Goal: Task Accomplishment & Management: Use online tool/utility

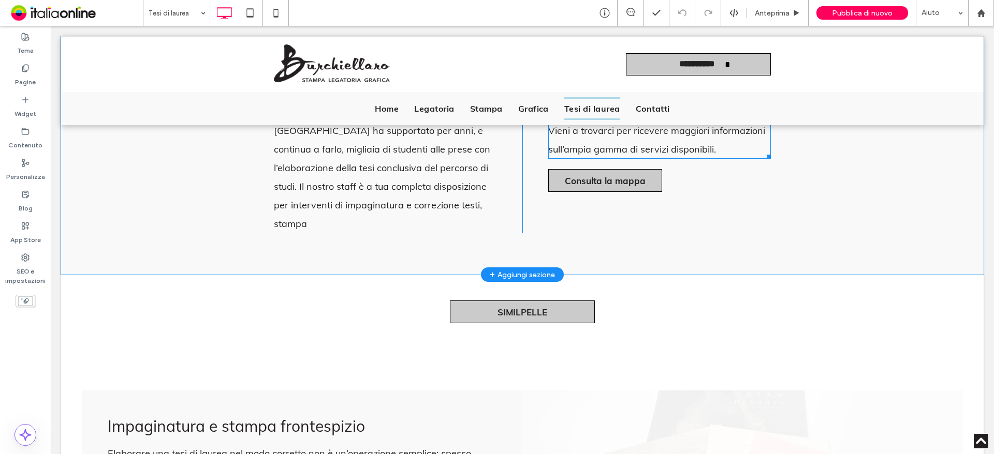
scroll to position [466, 0]
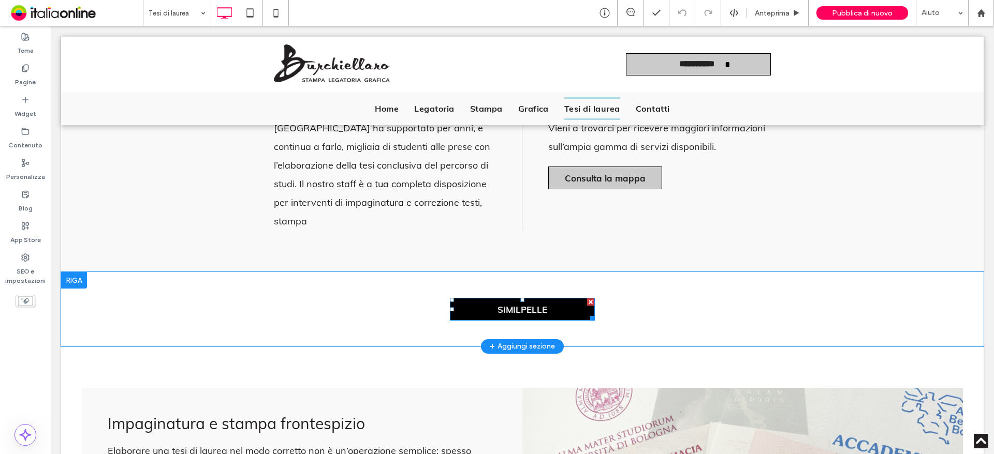
click at [534, 304] on span "SIMILPELLE" at bounding box center [522, 309] width 50 height 11
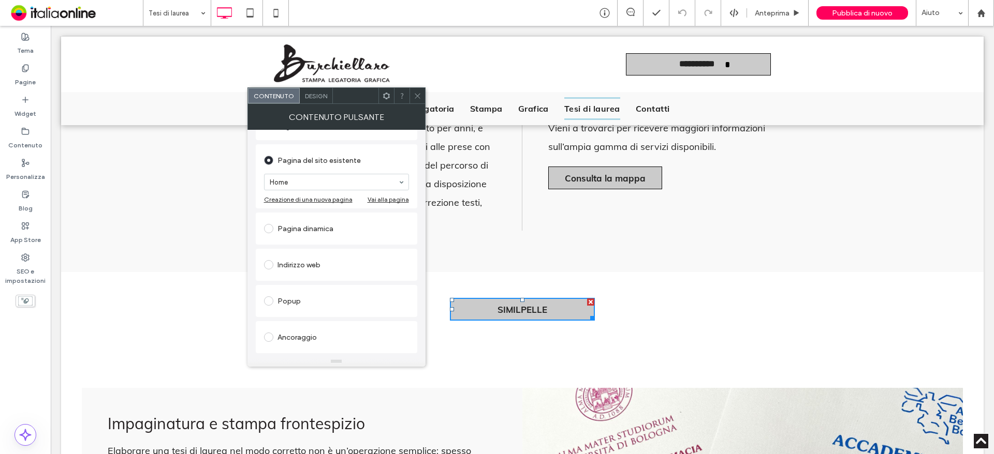
scroll to position [104, 0]
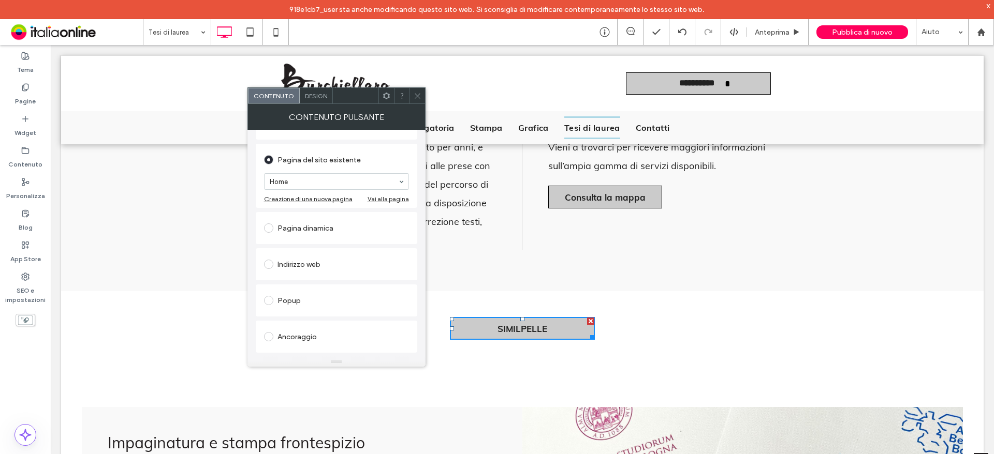
click at [417, 97] on icon at bounding box center [418, 96] width 8 height 8
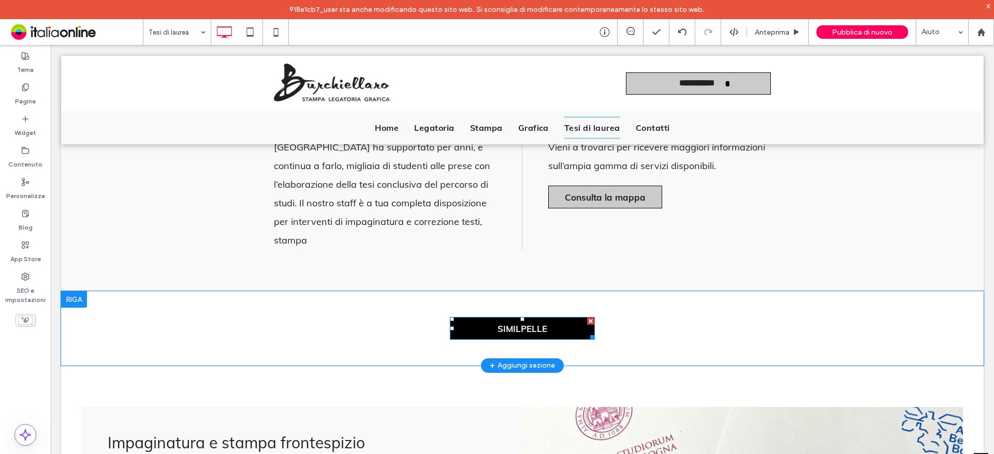
click at [525, 324] on span "SIMILPELLE" at bounding box center [522, 329] width 50 height 11
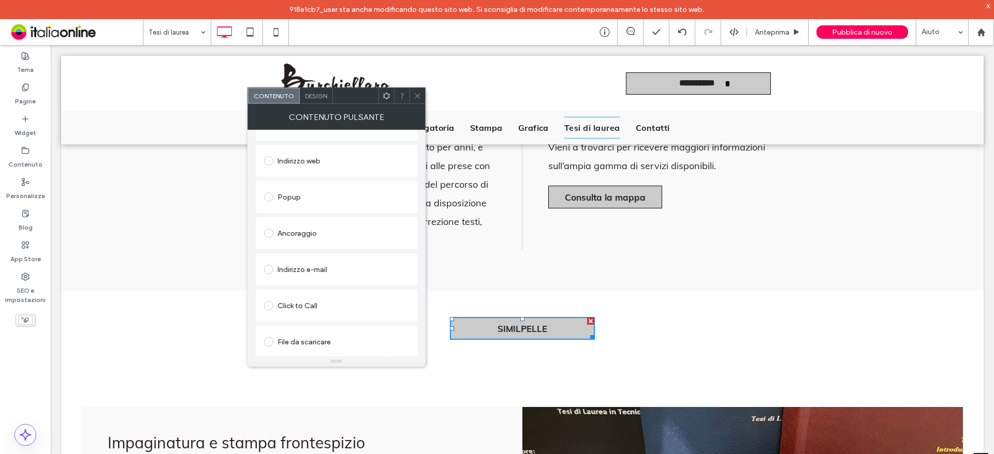
scroll to position [209, 0]
click at [271, 339] on span at bounding box center [268, 340] width 9 height 9
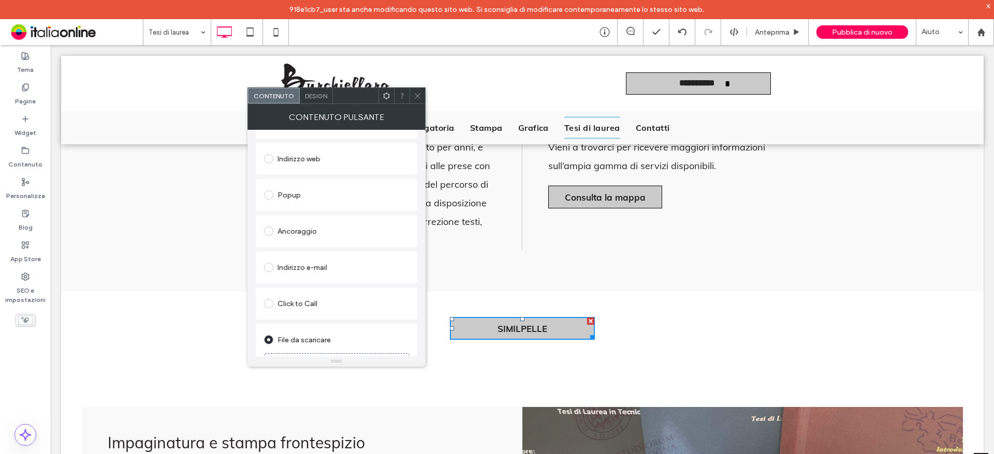
scroll to position [197, 0]
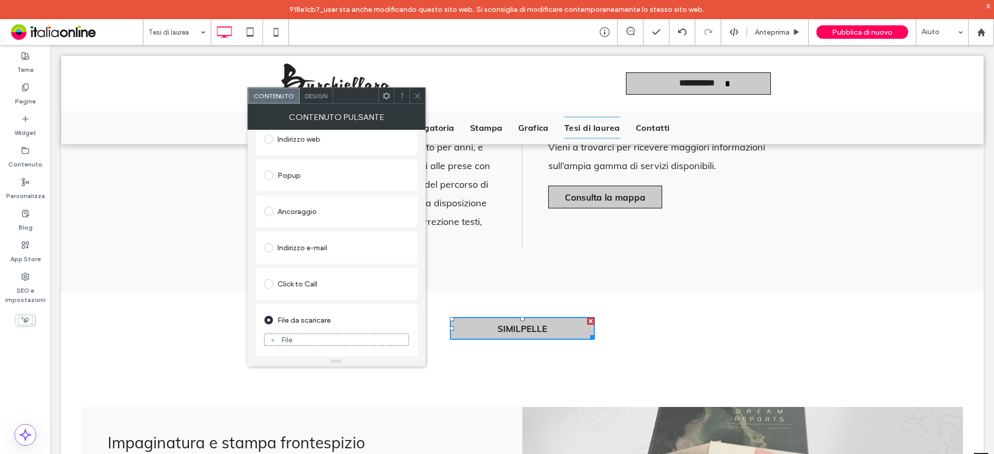
click at [272, 342] on icon at bounding box center [273, 341] width 6 height 6
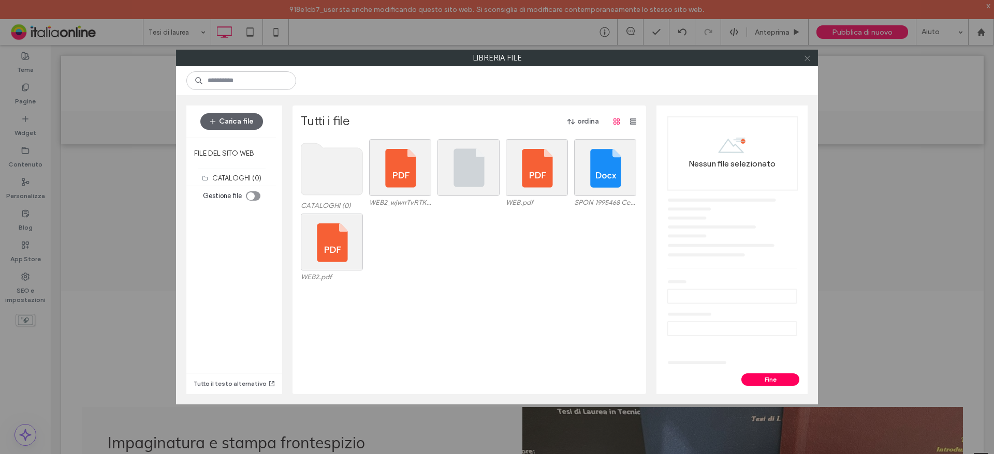
click at [809, 57] on icon at bounding box center [807, 58] width 8 height 8
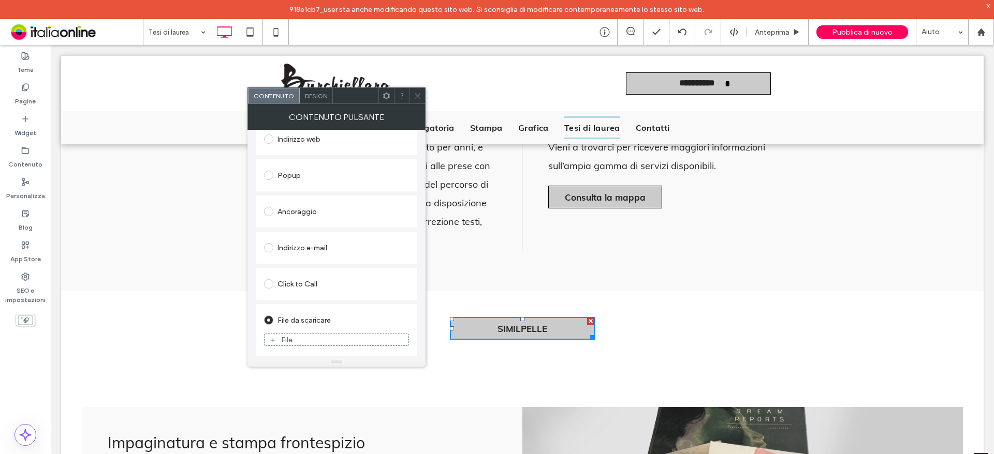
click at [420, 97] on icon at bounding box center [418, 96] width 8 height 8
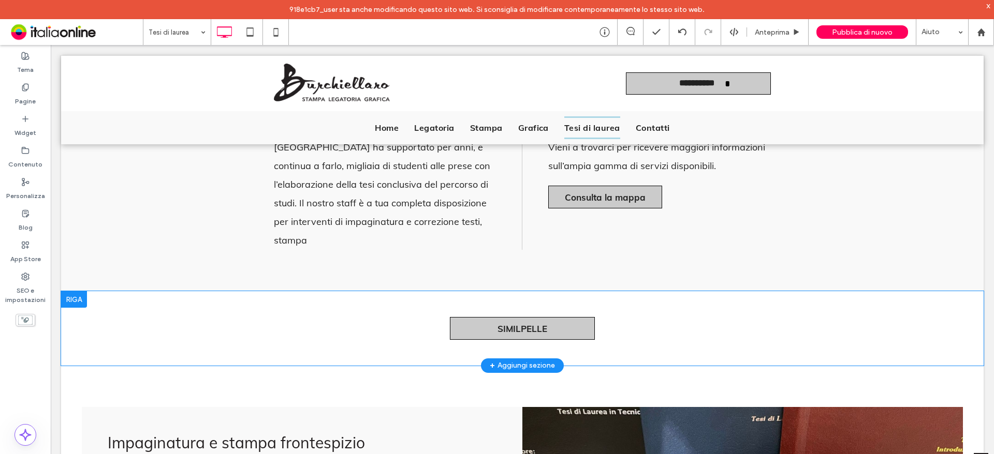
click at [74, 291] on div at bounding box center [74, 299] width 26 height 17
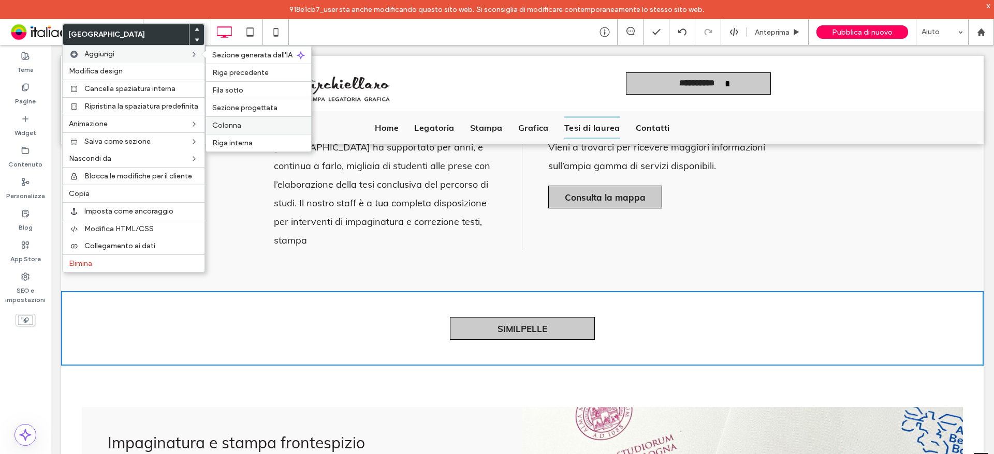
click at [221, 126] on span "Colonna" at bounding box center [226, 125] width 29 height 9
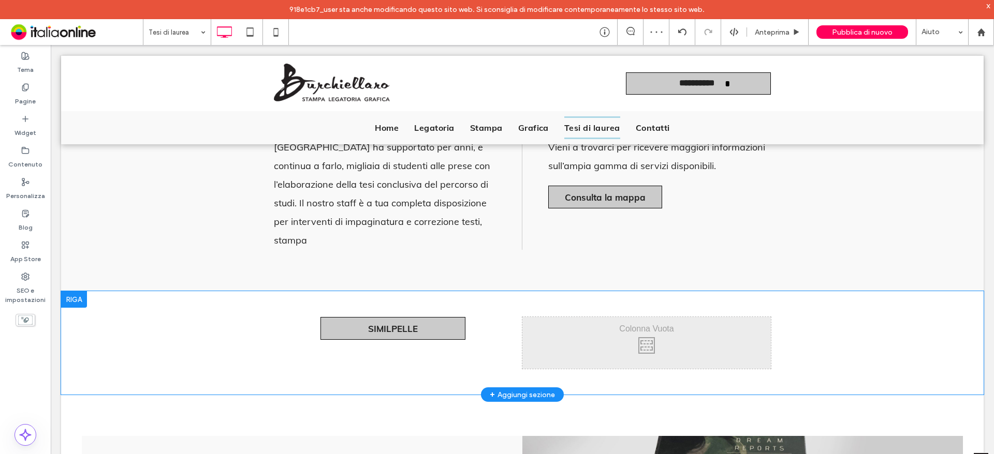
click at [70, 291] on div at bounding box center [74, 299] width 26 height 17
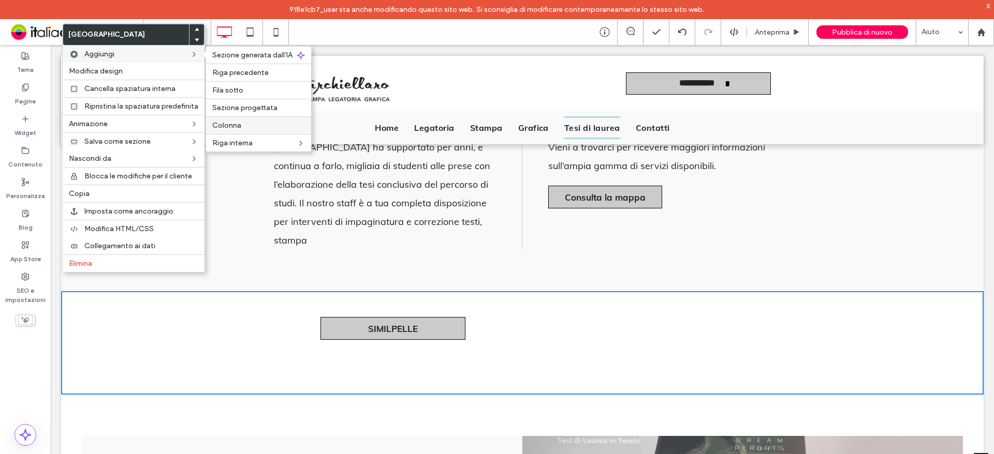
drag, startPoint x: 224, startPoint y: 124, endPoint x: 175, endPoint y: 86, distance: 61.3
click at [224, 124] on span "Colonna" at bounding box center [226, 125] width 29 height 9
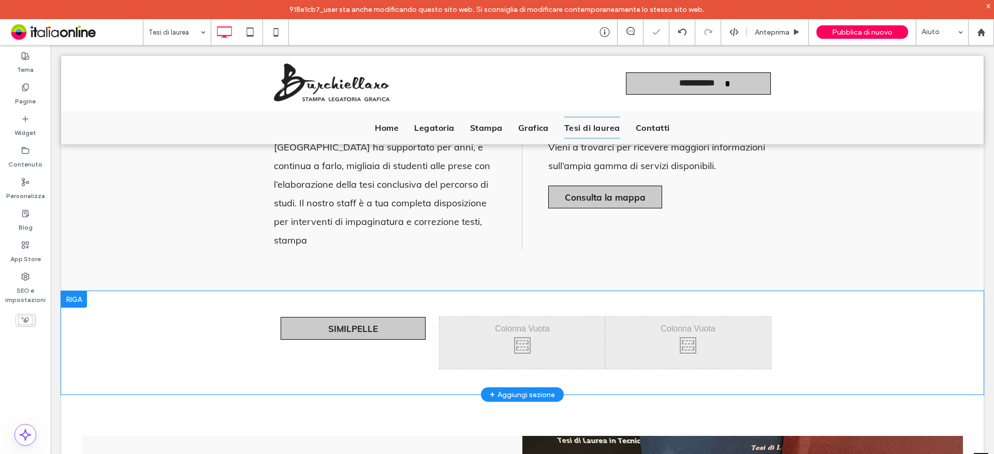
click at [73, 291] on div at bounding box center [74, 299] width 26 height 17
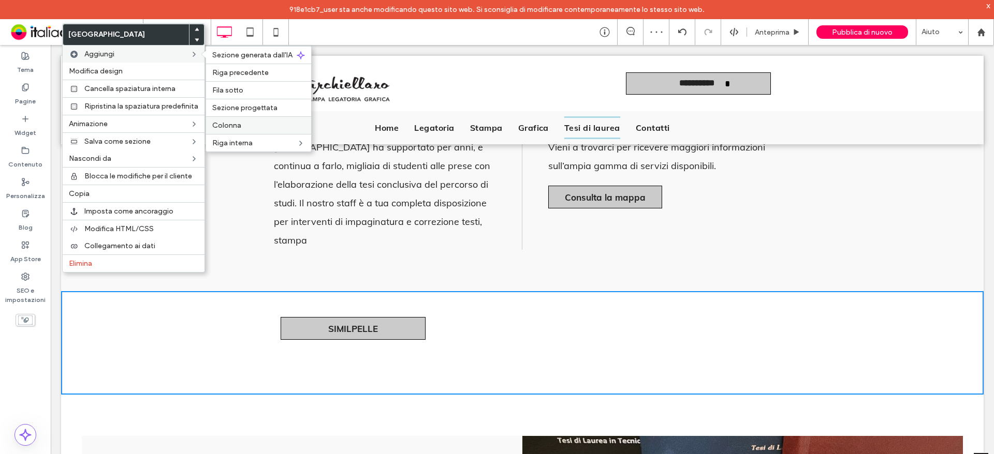
drag, startPoint x: 232, startPoint y: 126, endPoint x: 178, endPoint y: 139, distance: 55.9
click at [232, 126] on span "Colonna" at bounding box center [226, 125] width 29 height 9
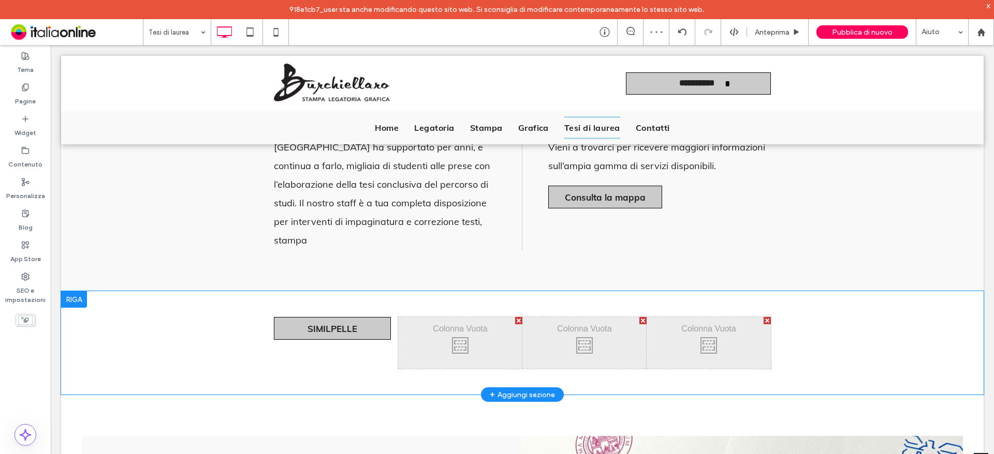
click at [77, 291] on div at bounding box center [74, 299] width 26 height 17
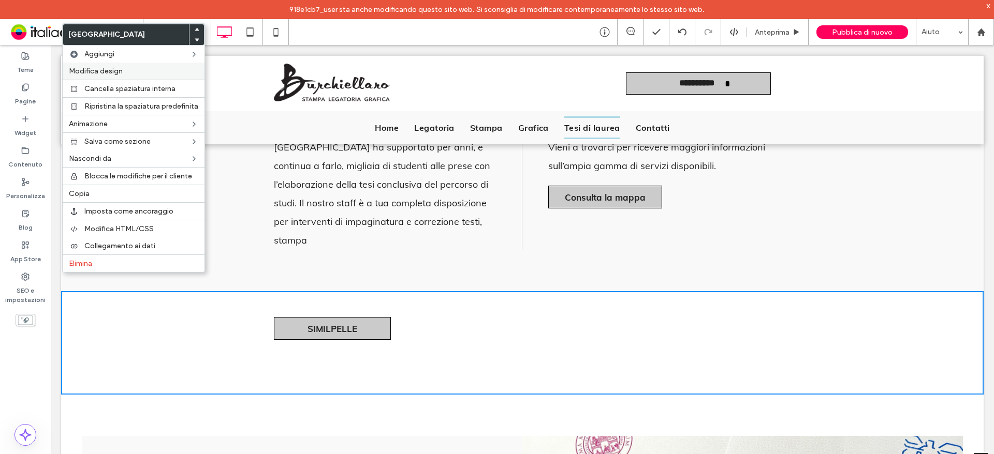
click at [115, 75] on span "Modifica design" at bounding box center [96, 71] width 54 height 9
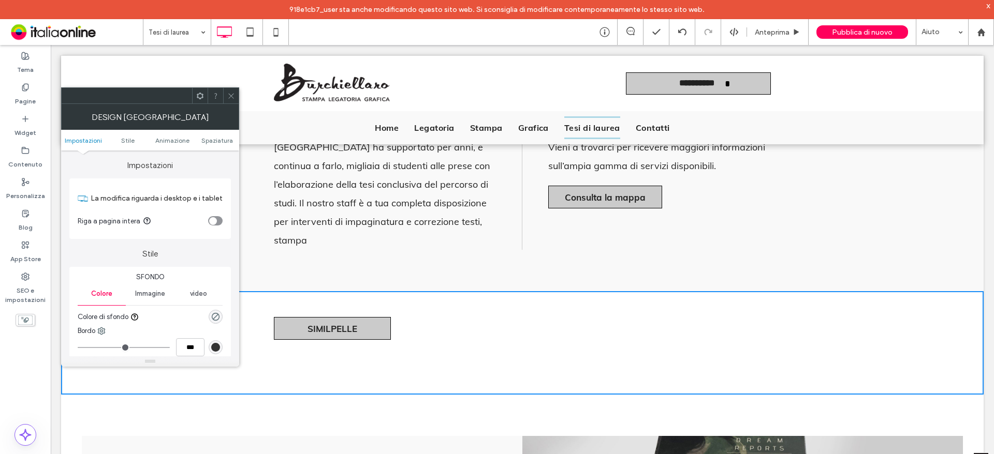
click at [220, 217] on div "toggle" at bounding box center [215, 220] width 14 height 9
click at [229, 93] on icon at bounding box center [231, 96] width 8 height 8
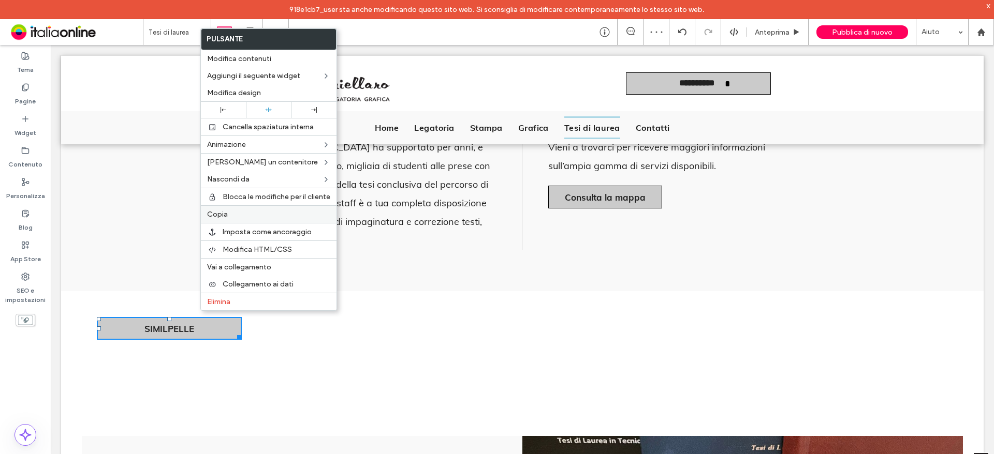
click at [240, 211] on label "Copia" at bounding box center [268, 214] width 123 height 9
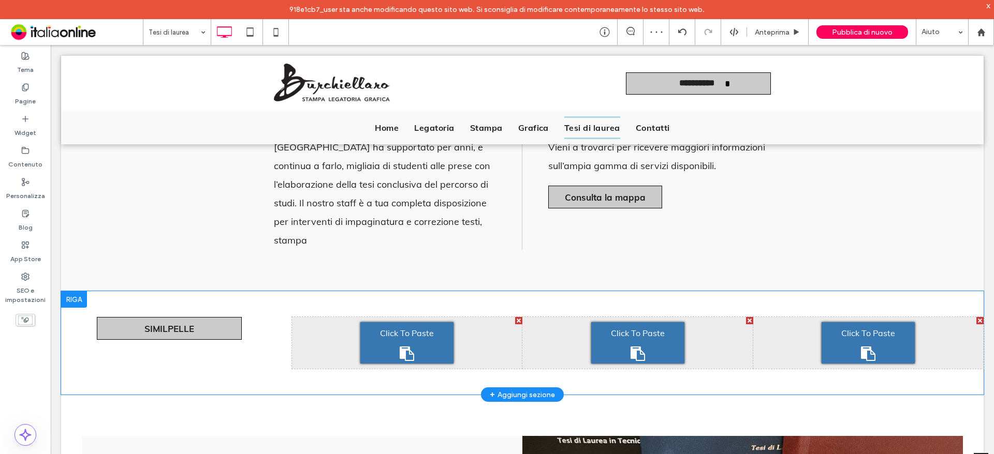
click at [408, 325] on span "Click To Paste" at bounding box center [407, 333] width 54 height 17
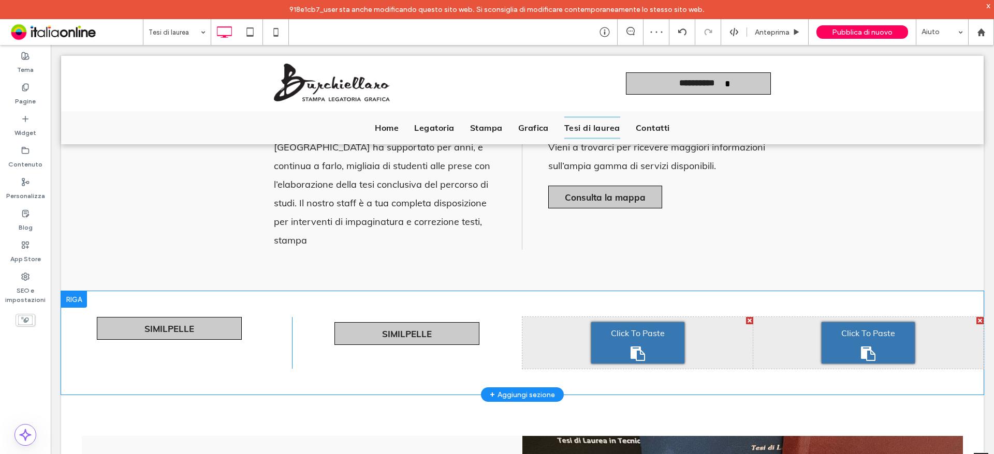
click at [630, 325] on span "Click To Paste" at bounding box center [638, 333] width 54 height 17
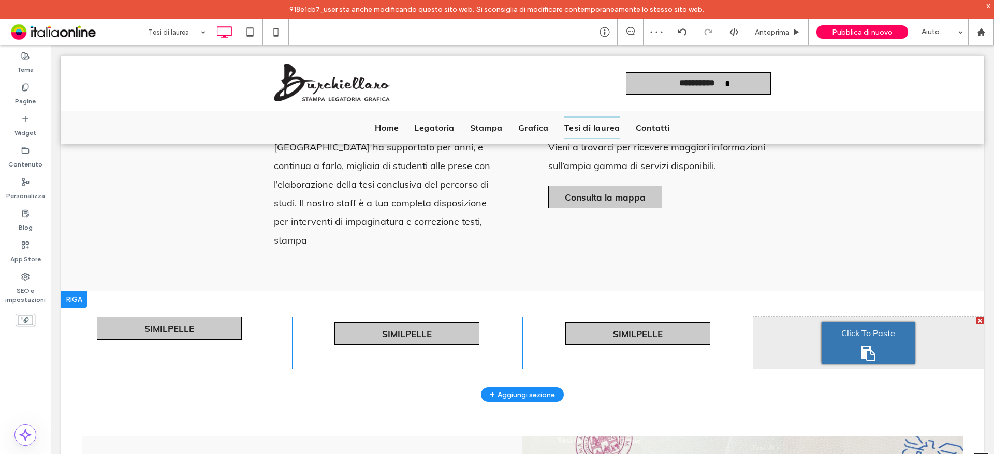
click at [847, 325] on span "Click To Paste" at bounding box center [868, 333] width 54 height 17
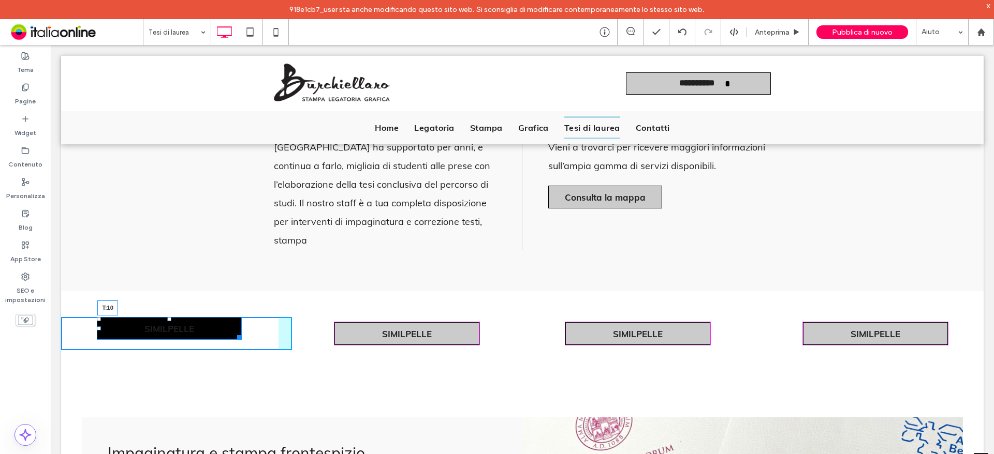
drag, startPoint x: 168, startPoint y: 300, endPoint x: 172, endPoint y: 308, distance: 8.8
click at [172, 317] on div "SIMILPELLE T:10 Click To Paste" at bounding box center [176, 333] width 231 height 33
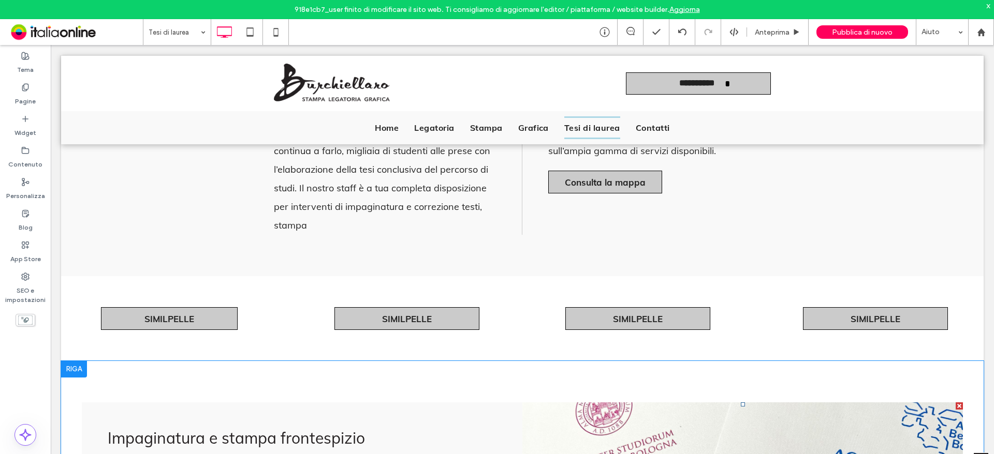
scroll to position [466, 0]
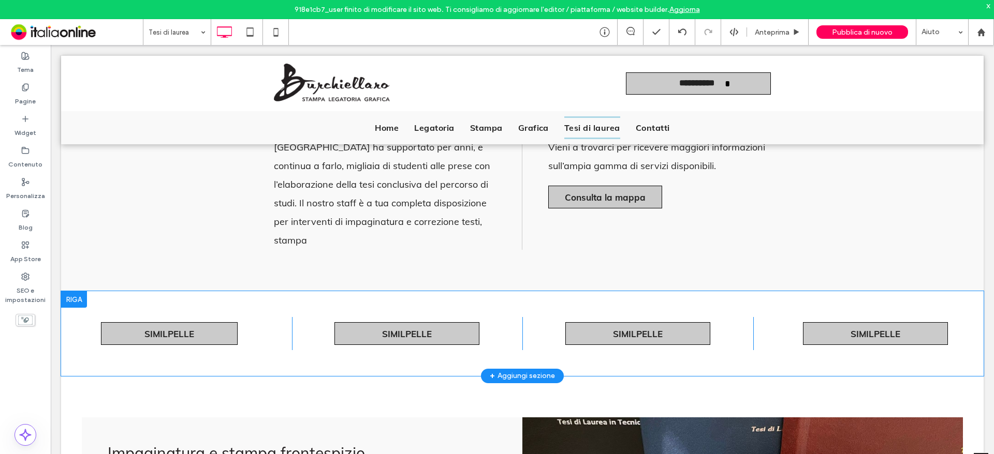
click at [68, 291] on div at bounding box center [74, 299] width 26 height 17
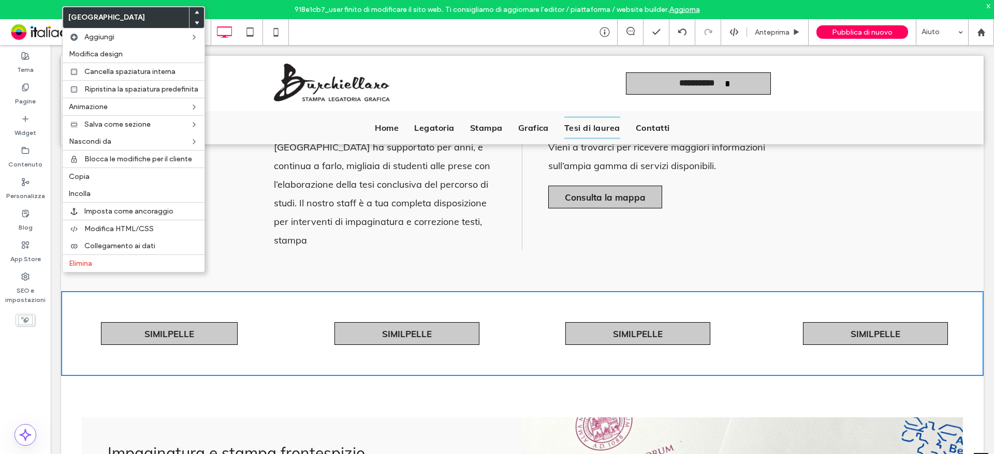
click at [302, 317] on div "Click To Paste Click To Paste SIMILPELLE" at bounding box center [407, 333] width 231 height 33
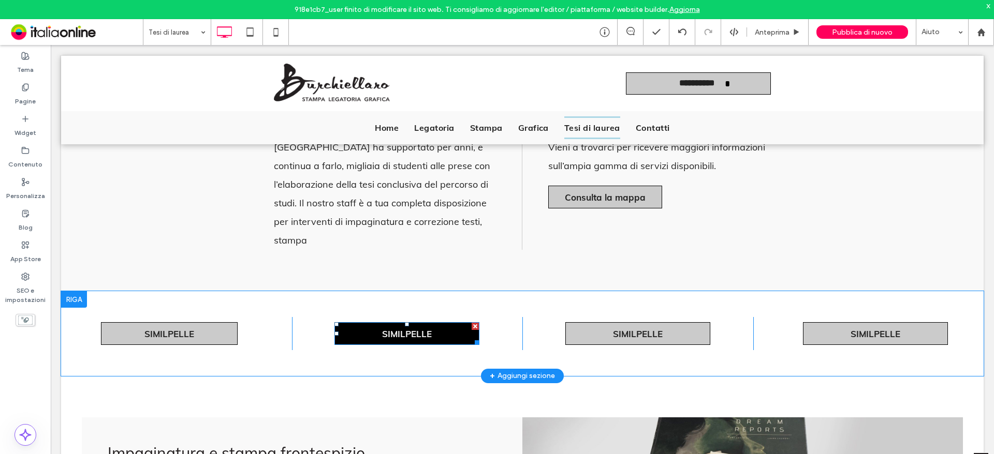
drag, startPoint x: 474, startPoint y: 308, endPoint x: 524, endPoint y: 353, distance: 67.5
click at [474, 323] on div at bounding box center [475, 326] width 7 height 7
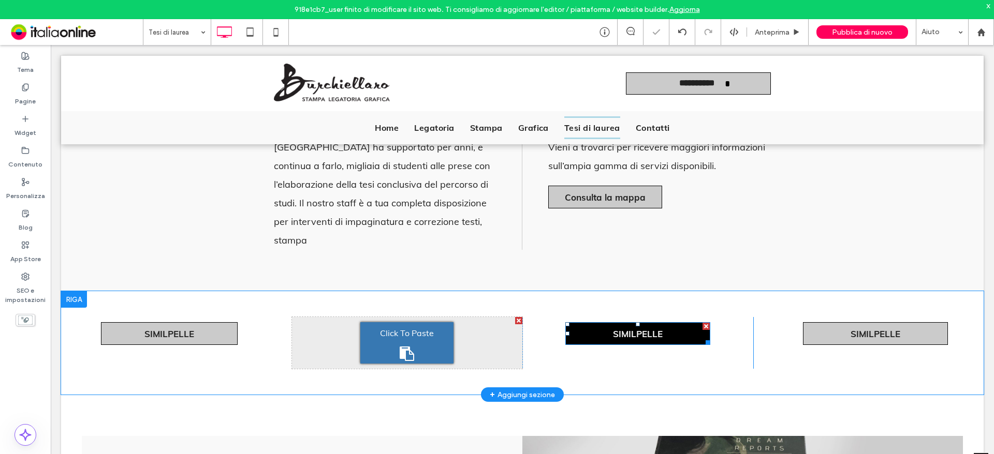
click at [702, 323] on div at bounding box center [705, 326] width 7 height 7
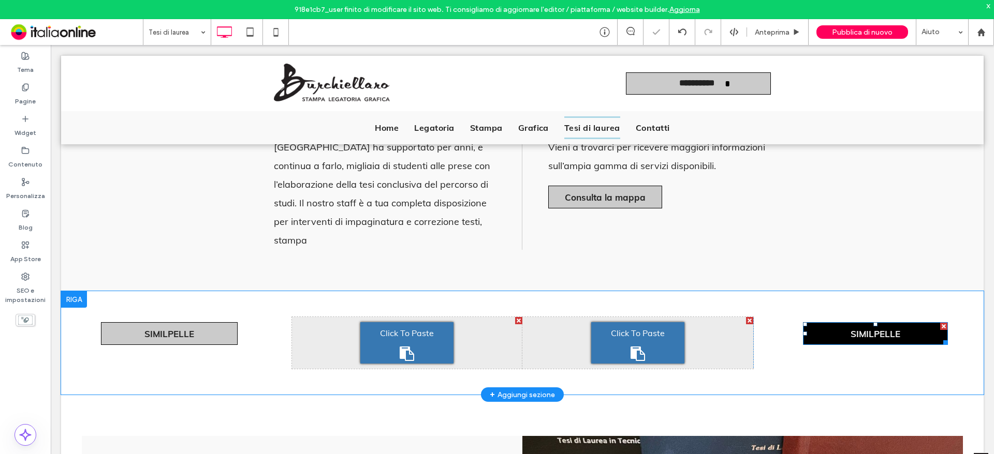
click at [940, 323] on div at bounding box center [943, 326] width 7 height 7
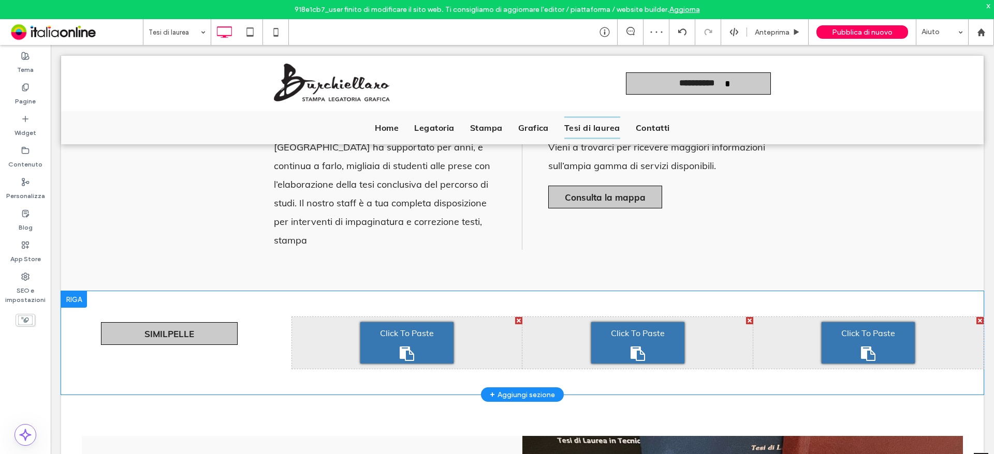
click at [515, 317] on div at bounding box center [518, 320] width 7 height 7
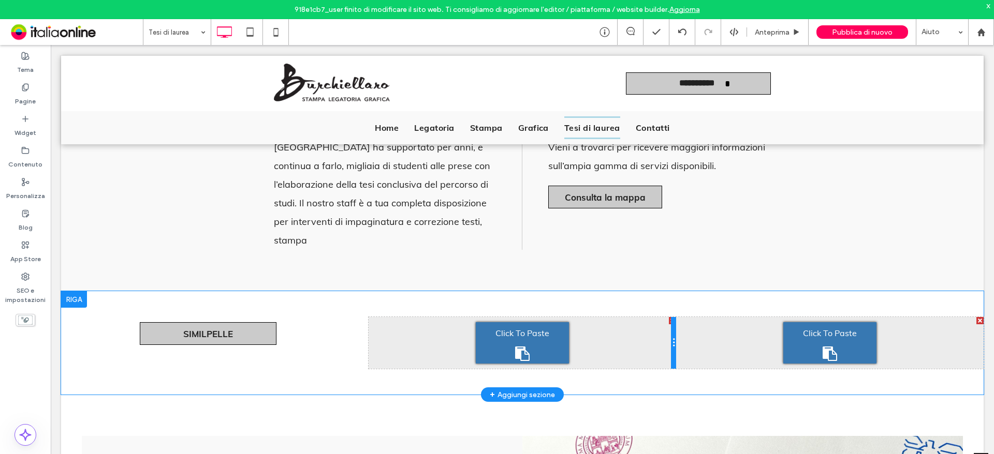
click at [669, 317] on div at bounding box center [672, 320] width 7 height 7
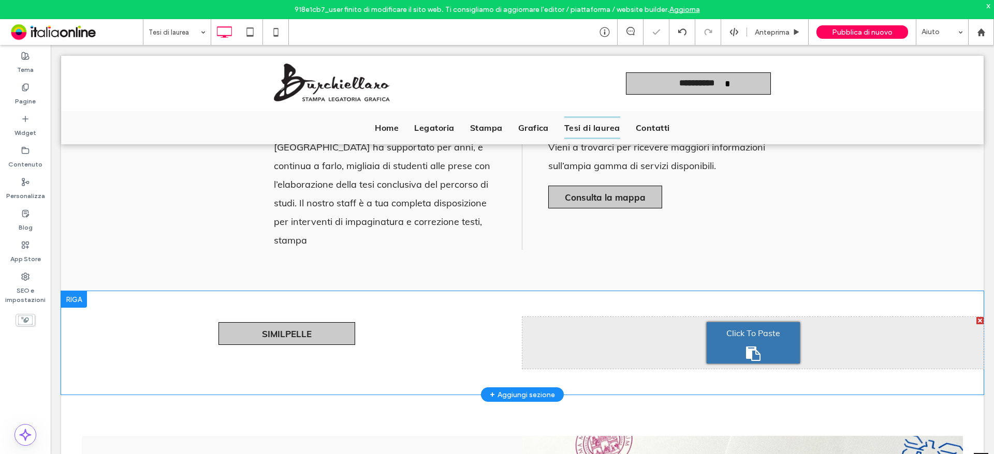
click at [976, 317] on div at bounding box center [979, 320] width 7 height 7
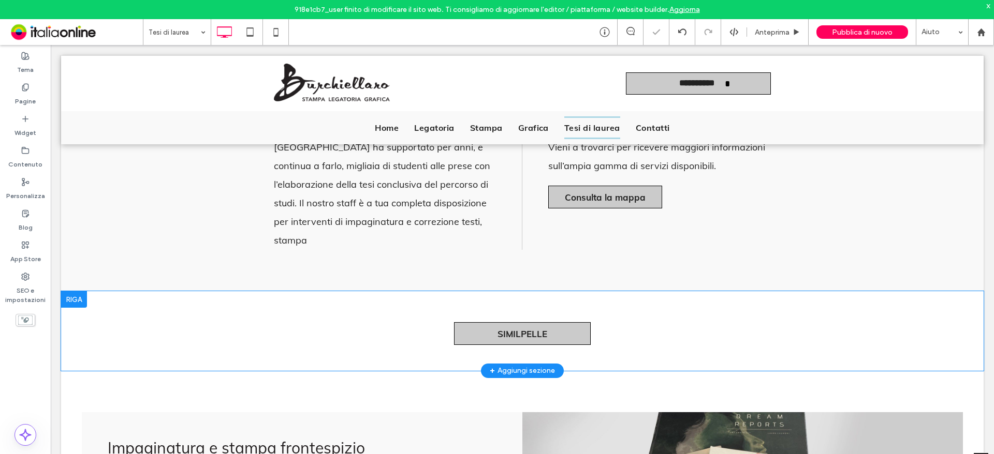
click at [77, 291] on div at bounding box center [74, 299] width 26 height 17
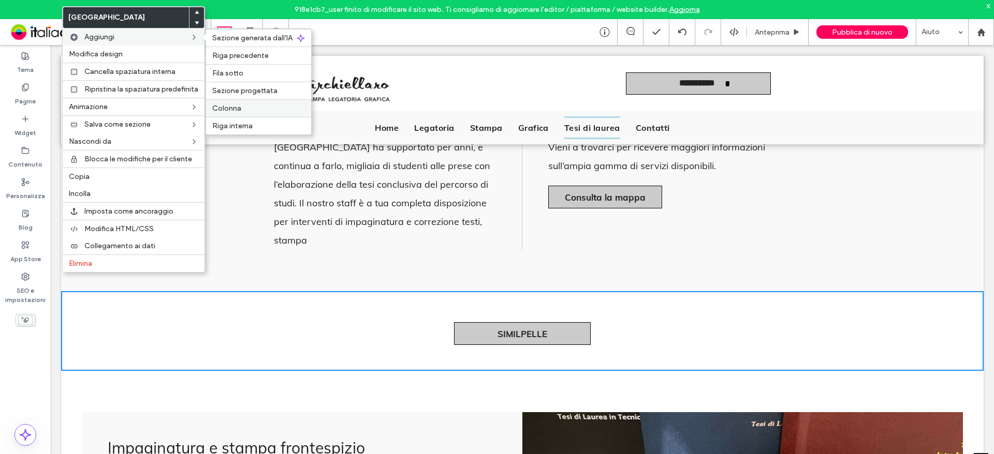
click at [226, 109] on span "Colonna" at bounding box center [226, 108] width 29 height 9
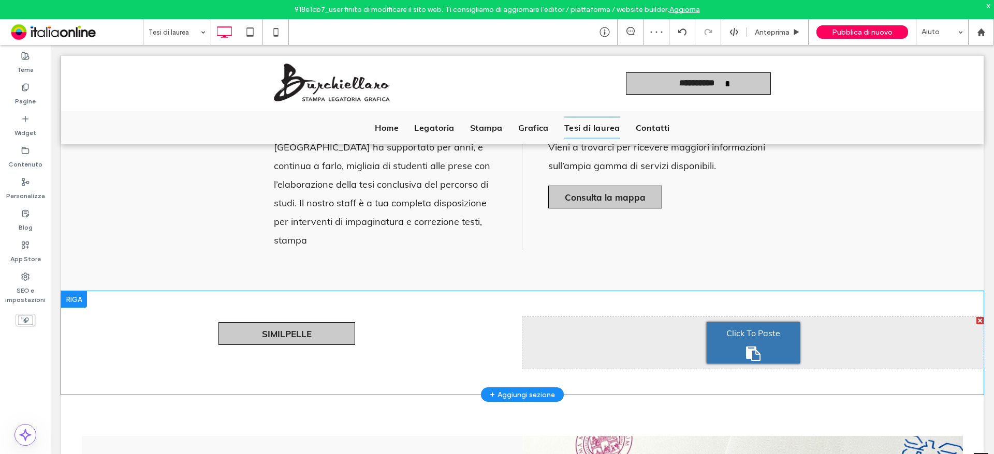
click at [80, 291] on div at bounding box center [74, 299] width 26 height 17
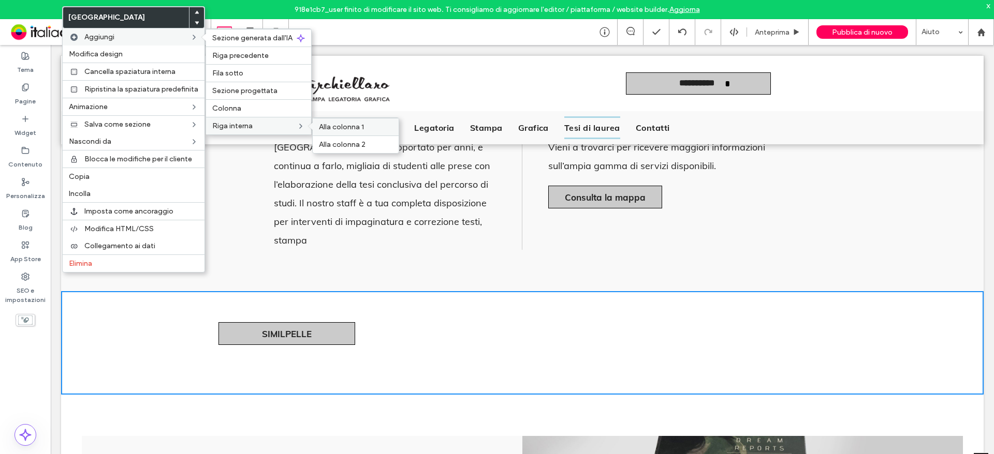
click at [347, 127] on span "Alla colonna 1" at bounding box center [341, 127] width 45 height 9
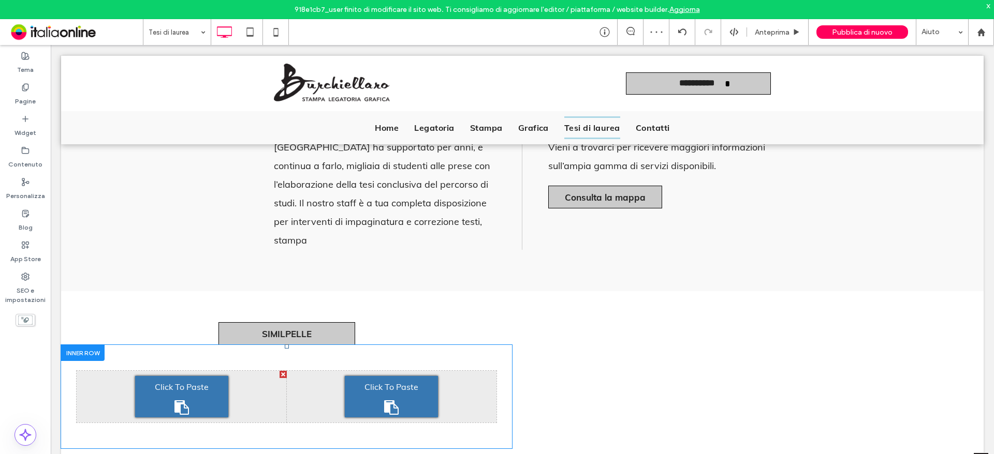
click at [92, 345] on div at bounding box center [82, 353] width 43 height 16
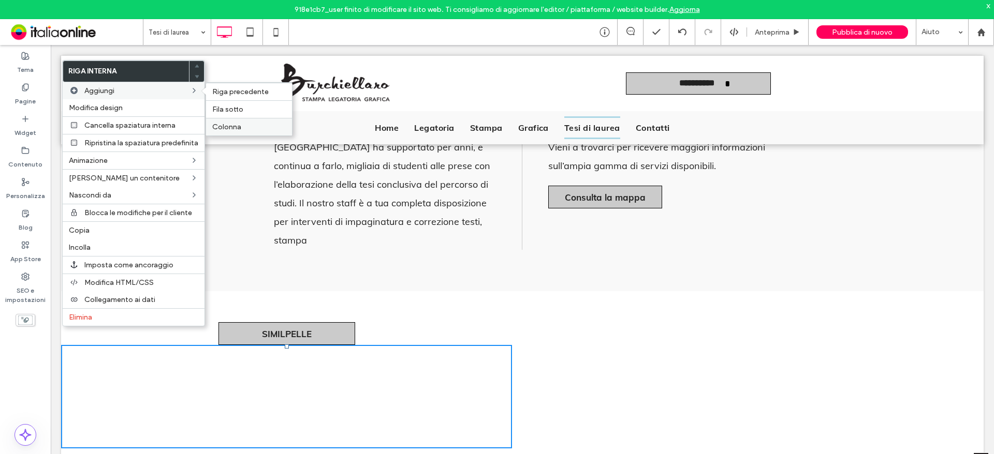
click at [235, 129] on span "Colonna" at bounding box center [226, 127] width 29 height 9
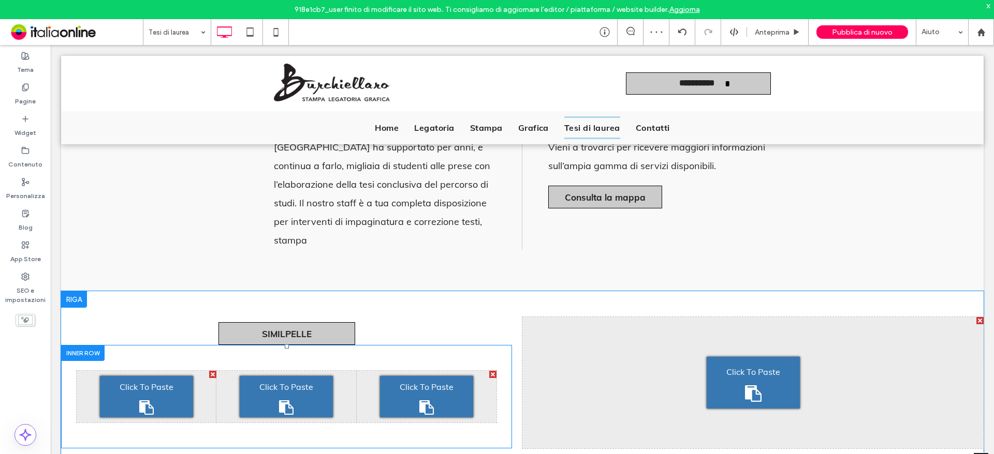
click at [98, 345] on div at bounding box center [82, 353] width 43 height 16
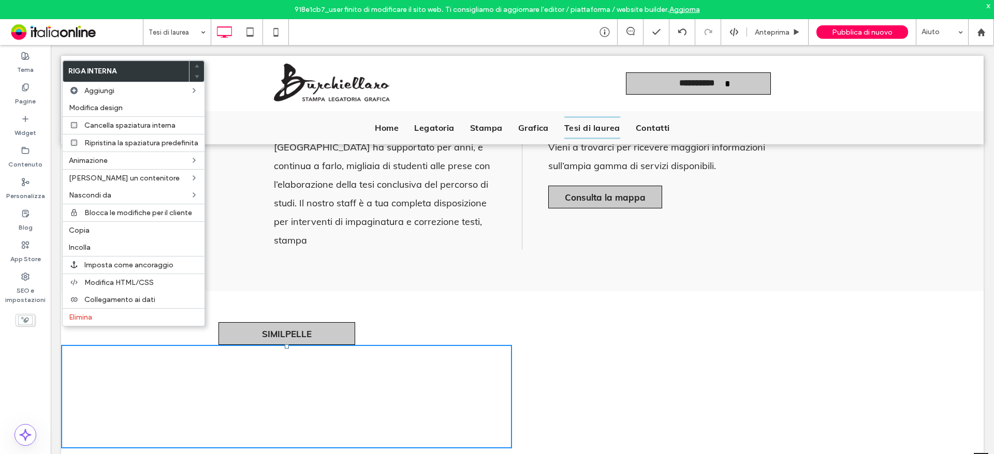
click at [371, 257] on div "Abbiamo scelto di dedicare un’intera pagina alle tesi di laurea proprio perché …" at bounding box center [522, 156] width 922 height 269
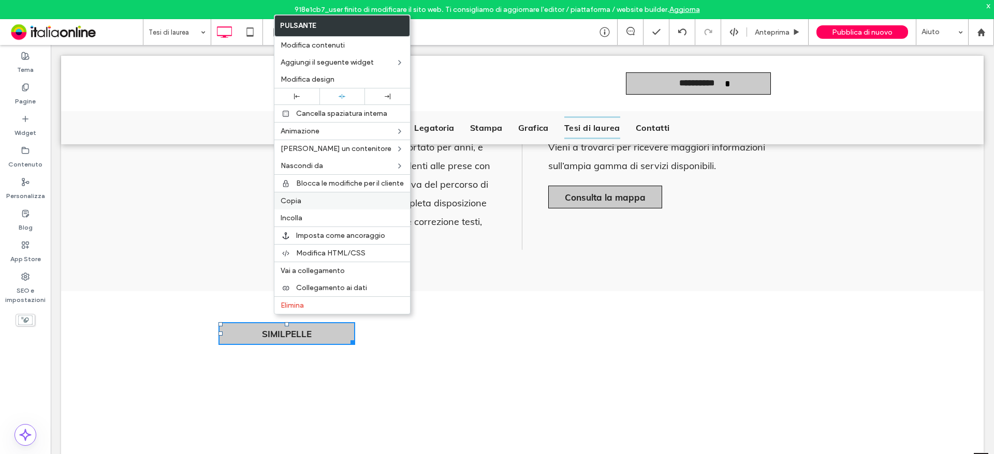
click at [298, 198] on span "Copia" at bounding box center [291, 201] width 21 height 9
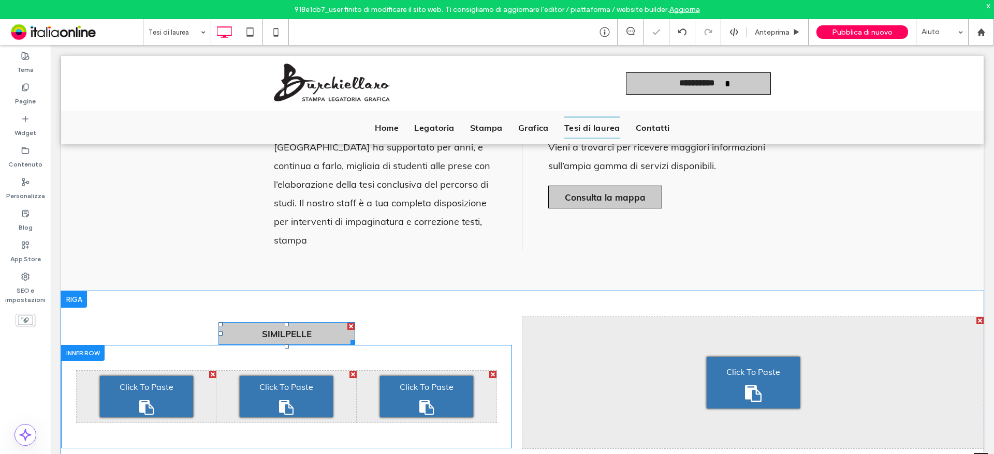
click at [150, 401] on icon at bounding box center [146, 408] width 17 height 14
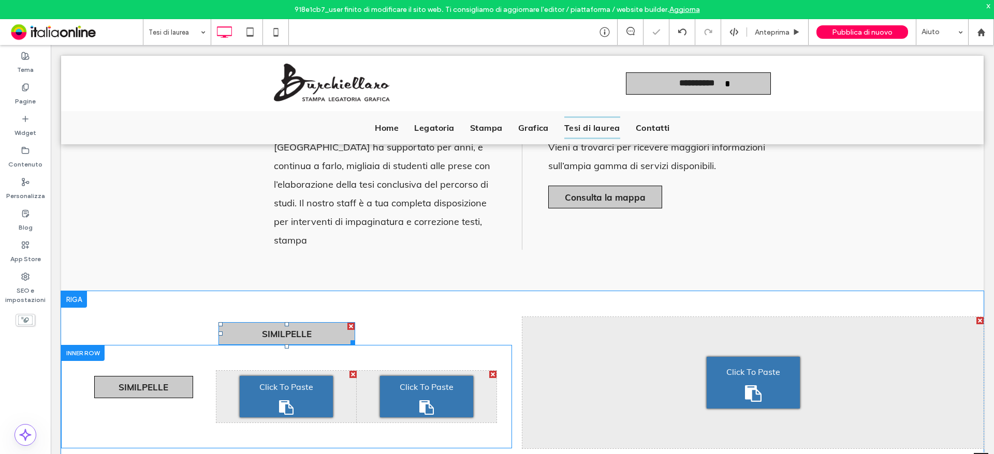
click at [283, 379] on span "Click To Paste" at bounding box center [286, 387] width 54 height 17
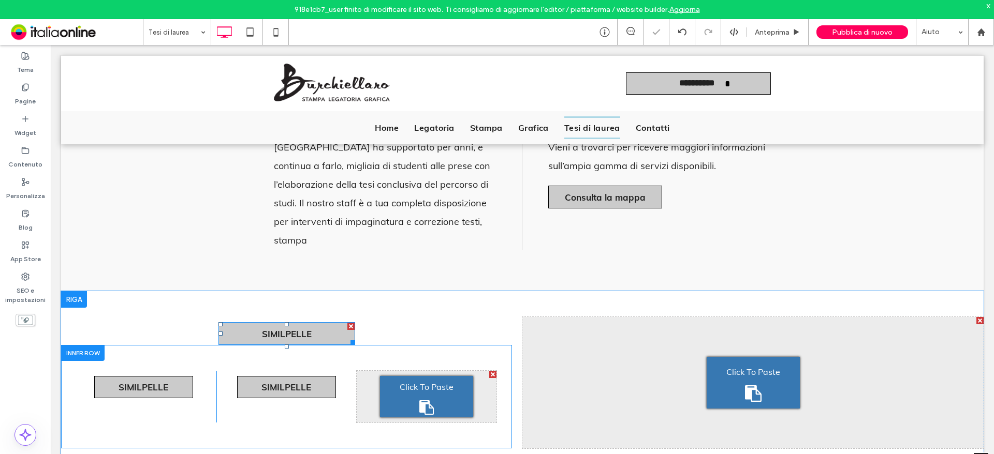
click at [430, 379] on span "Click To Paste" at bounding box center [427, 387] width 54 height 17
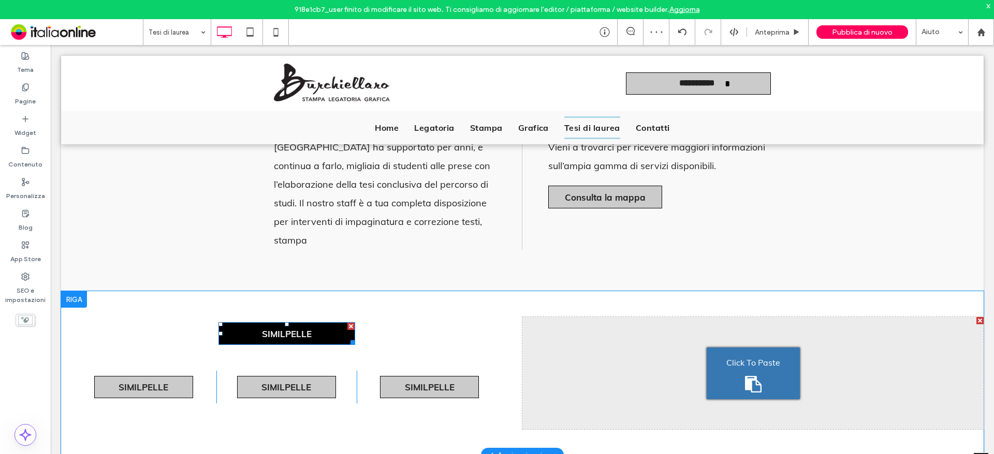
click at [350, 323] on div at bounding box center [350, 326] width 7 height 7
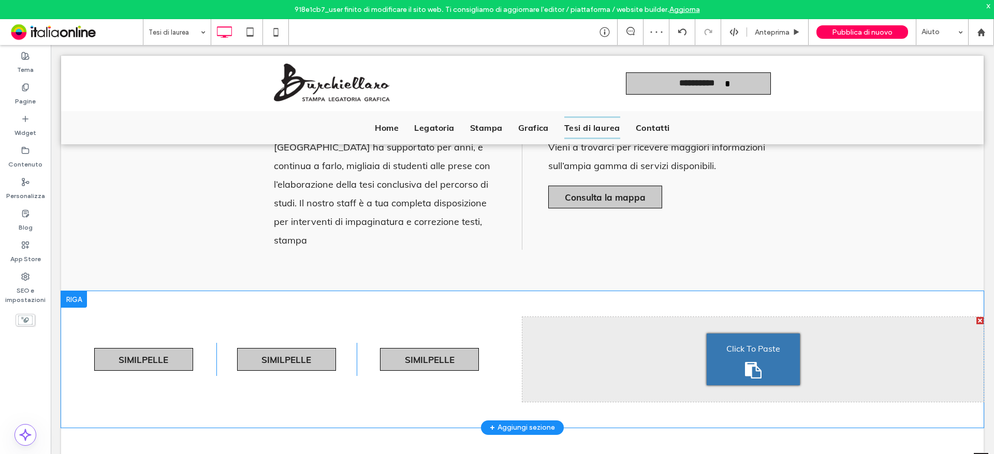
click at [69, 291] on div at bounding box center [74, 299] width 26 height 17
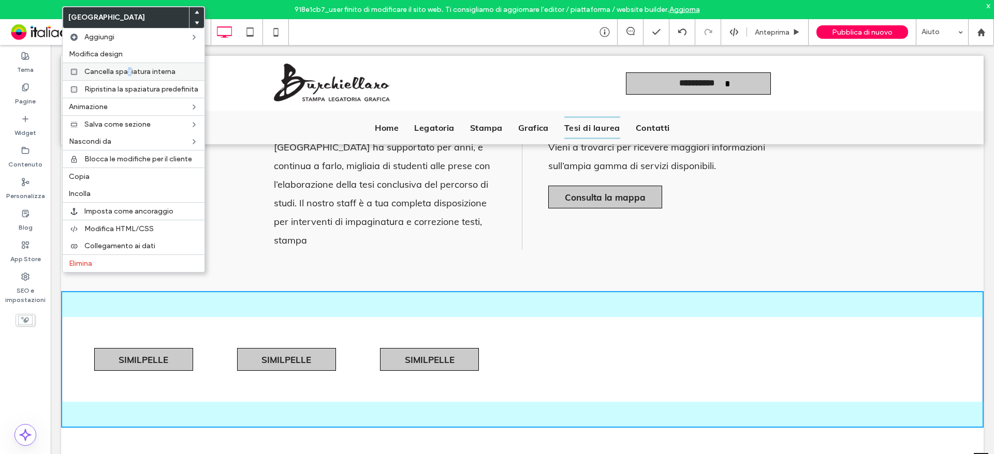
drag, startPoint x: 129, startPoint y: 69, endPoint x: 207, endPoint y: 147, distance: 109.4
click at [129, 69] on span "Cancella spaziatura interna" at bounding box center [129, 71] width 91 height 9
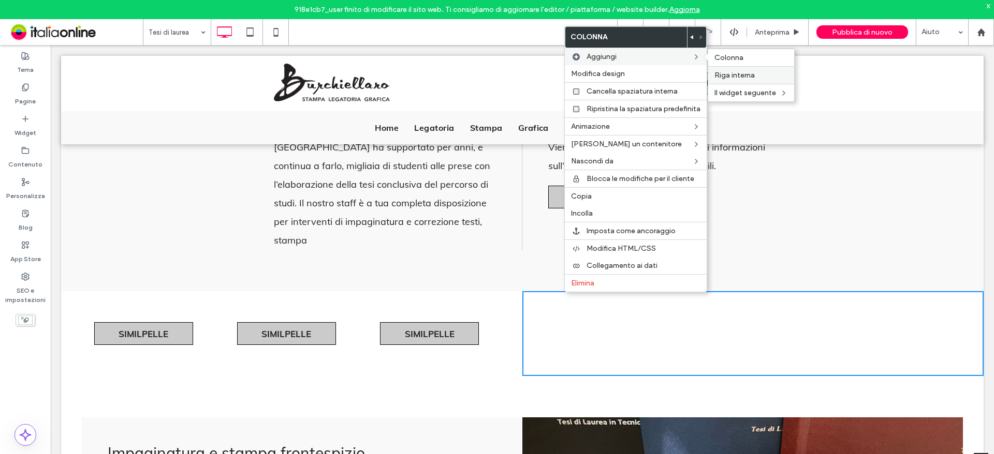
click at [751, 72] on span "Riga interna" at bounding box center [734, 75] width 40 height 9
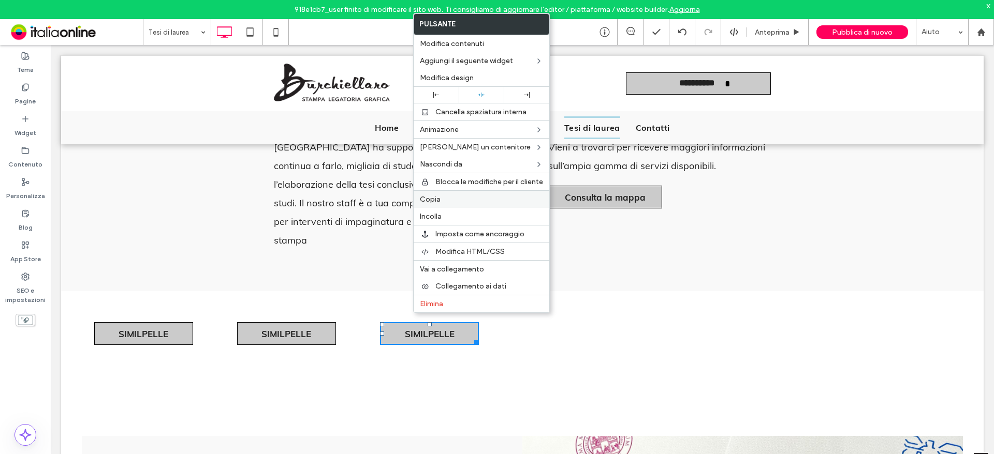
click at [437, 203] on div "Copia" at bounding box center [482, 199] width 136 height 18
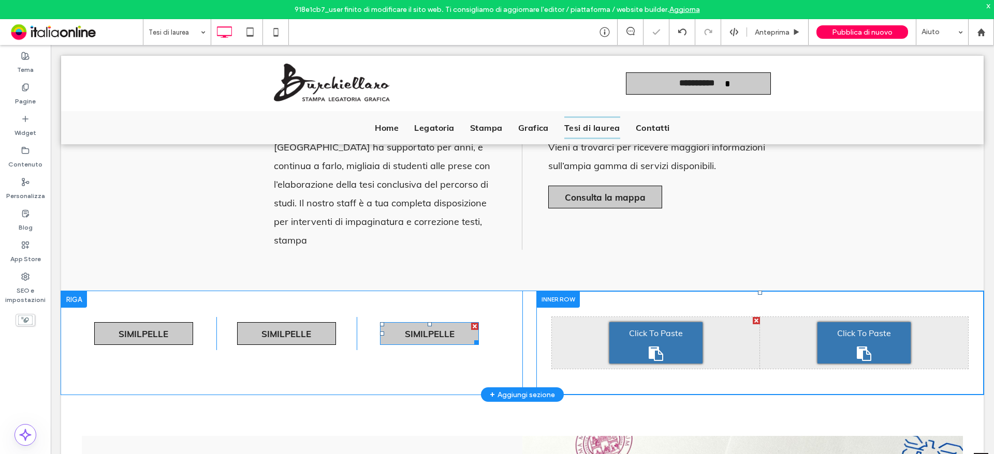
click at [655, 325] on span "Click To Paste" at bounding box center [656, 333] width 54 height 17
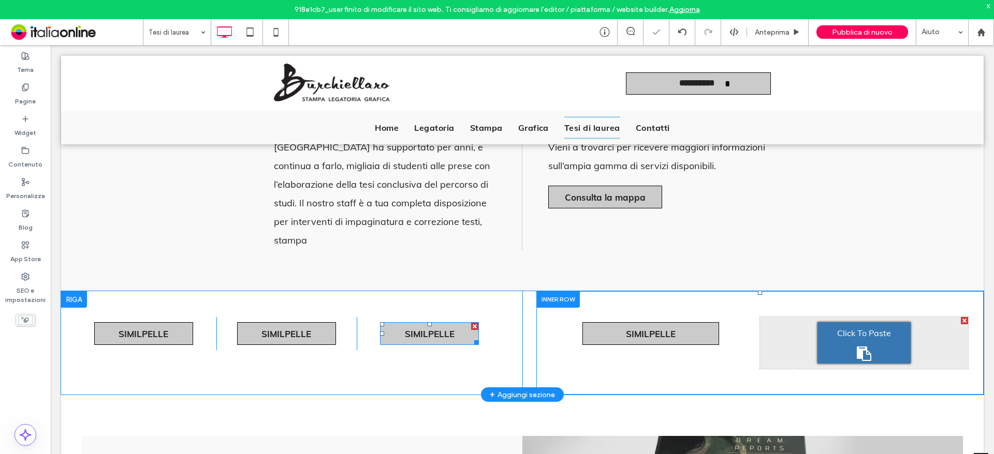
click at [844, 325] on span "Click To Paste" at bounding box center [864, 333] width 54 height 17
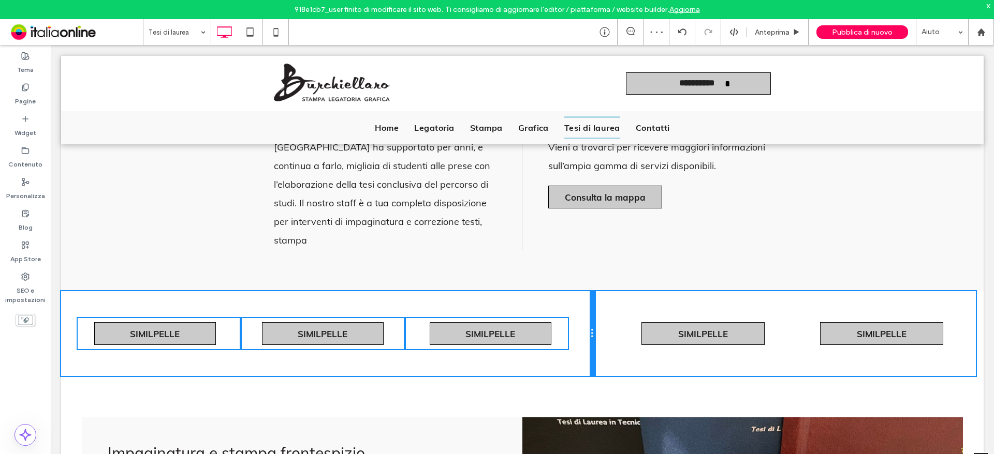
drag, startPoint x: 516, startPoint y: 307, endPoint x: 575, endPoint y: 303, distance: 58.6
click at [575, 303] on div "Click To Paste Click To Paste Click To Paste SIMILPELLE Click To Paste Click To…" at bounding box center [328, 333] width 534 height 85
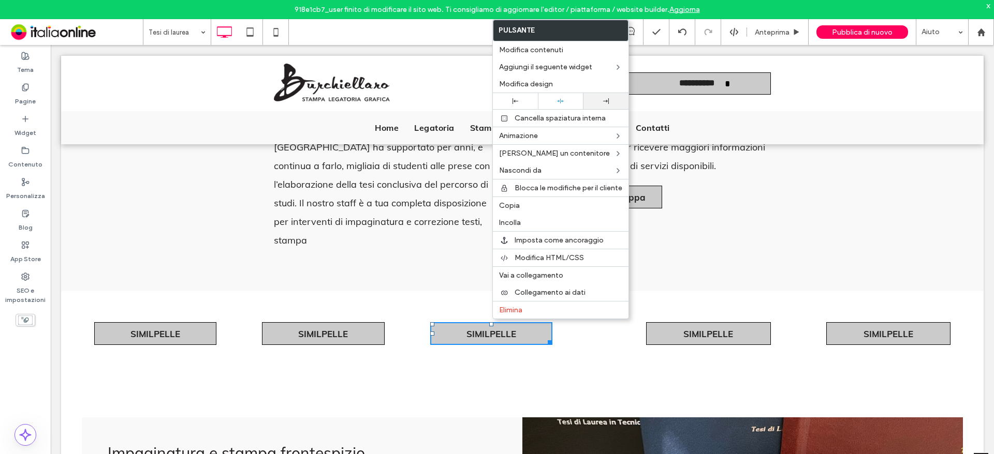
click at [604, 99] on icon at bounding box center [606, 101] width 6 height 6
click at [802, 227] on div "Abbiamo scelto di dedicare un’intera pagina alle tesi di laurea proprio perché …" at bounding box center [522, 156] width 922 height 269
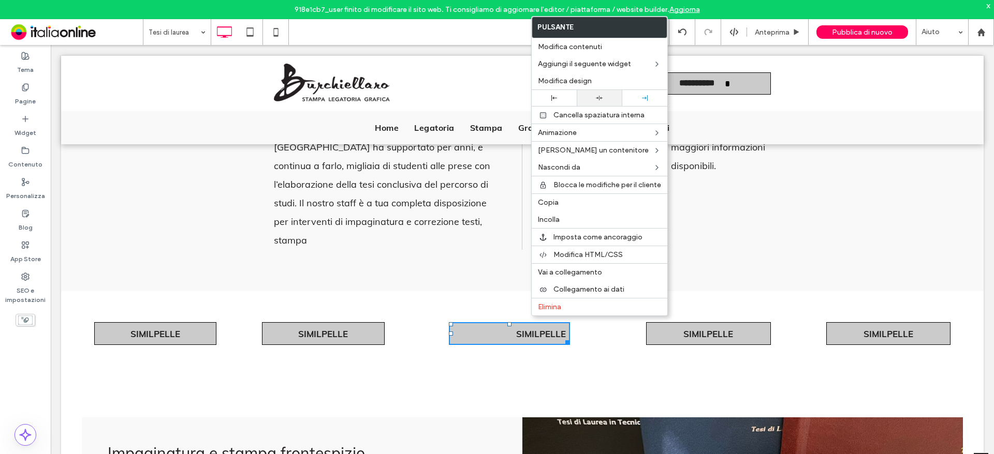
click at [601, 99] on icon at bounding box center [599, 98] width 7 height 7
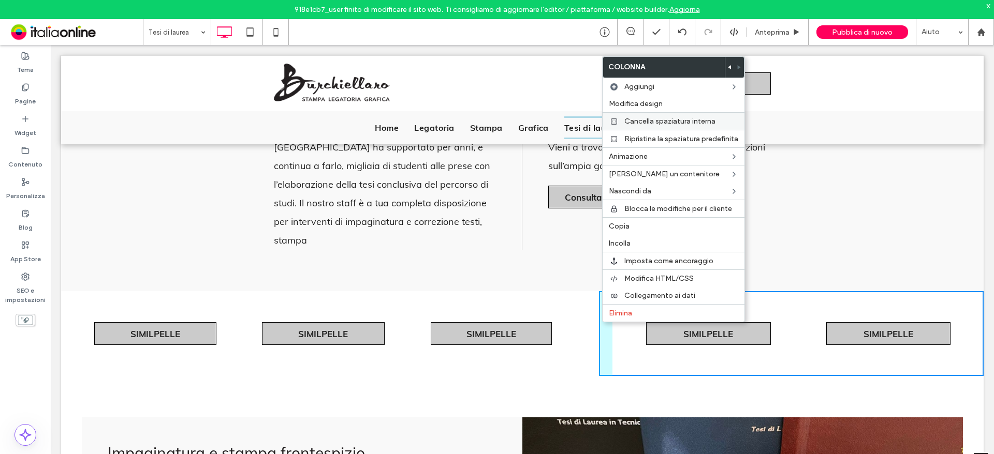
click at [647, 123] on span "Cancella spaziatura interna" at bounding box center [669, 121] width 91 height 9
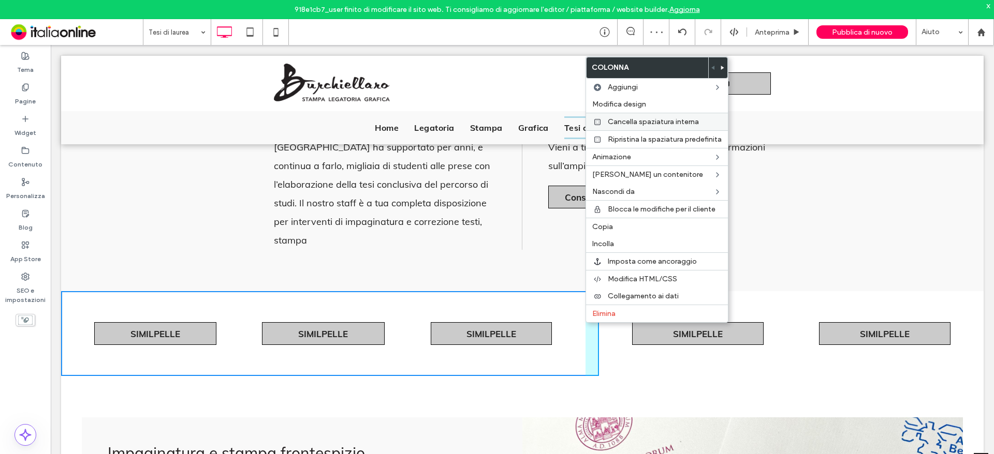
click at [634, 123] on span "Cancella spaziatura interna" at bounding box center [653, 122] width 91 height 9
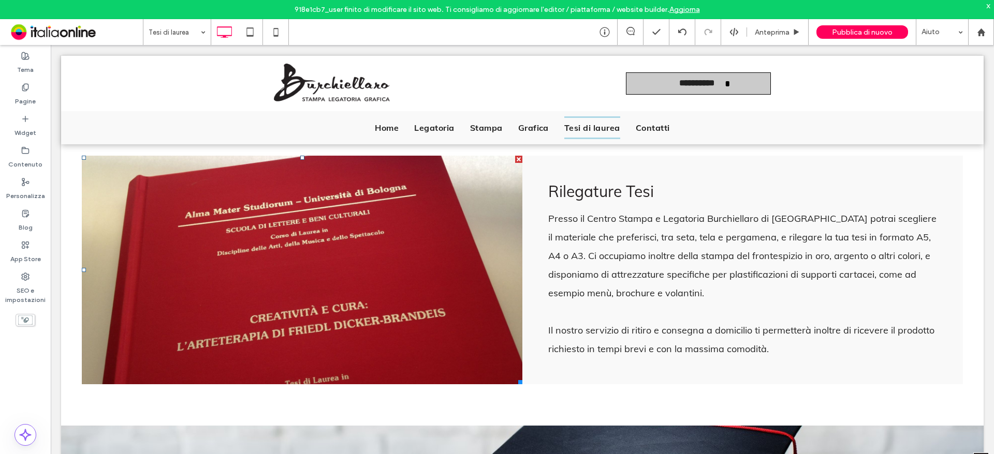
scroll to position [621, 0]
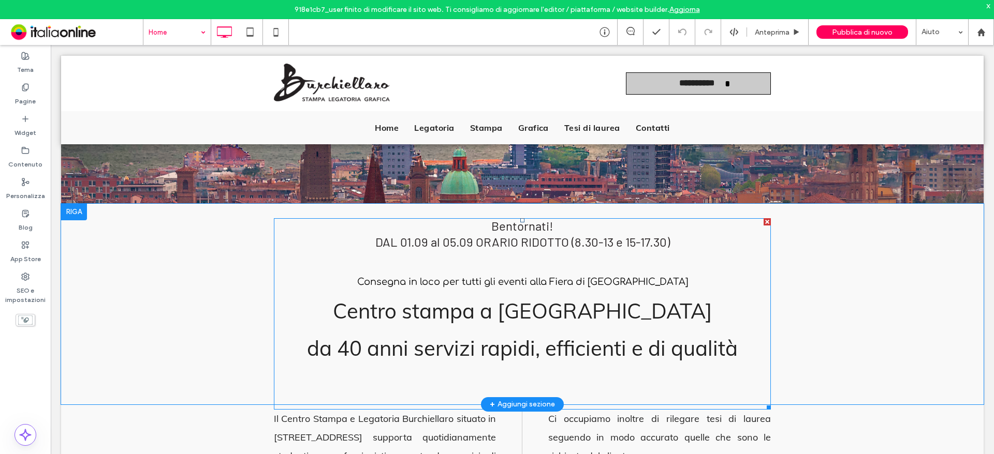
scroll to position [207, 0]
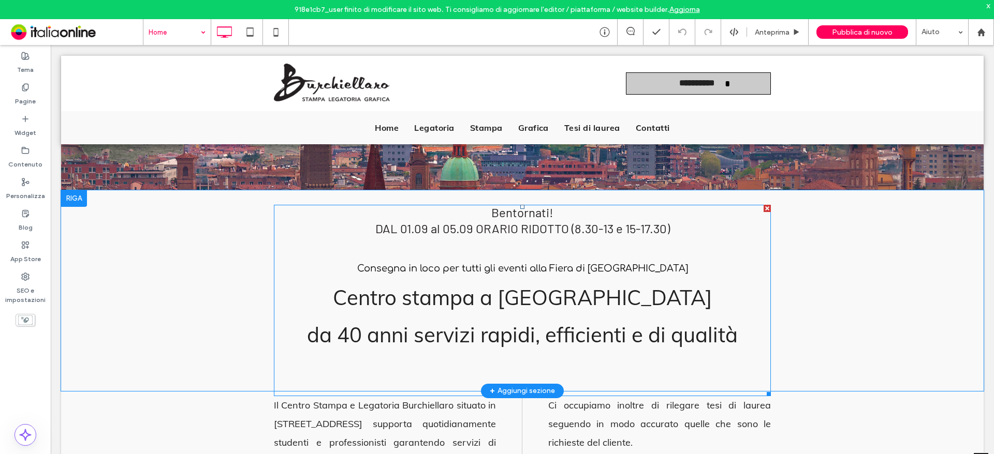
click at [501, 266] on span "Consegna in loco per tutti gli eventi alla Fiera di Bologna" at bounding box center [522, 268] width 331 height 10
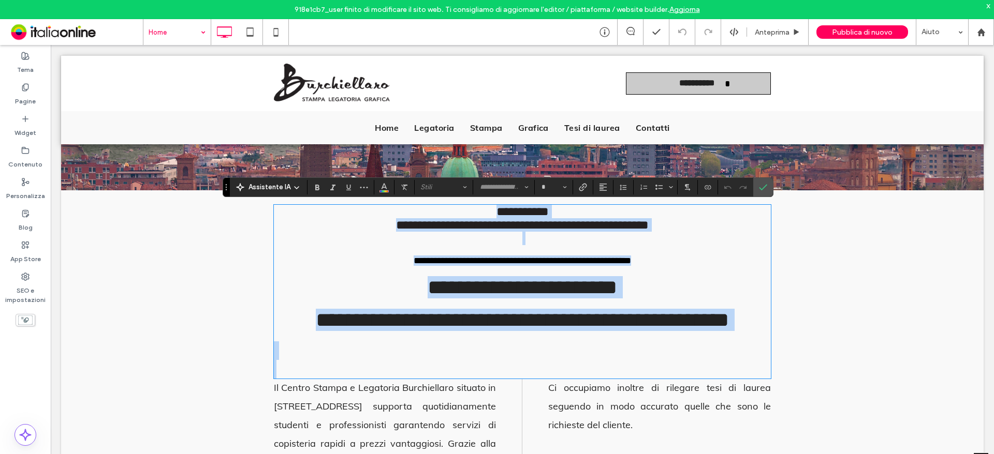
click at [726, 253] on div "**********" at bounding box center [522, 292] width 497 height 174
type input "********"
type input "**"
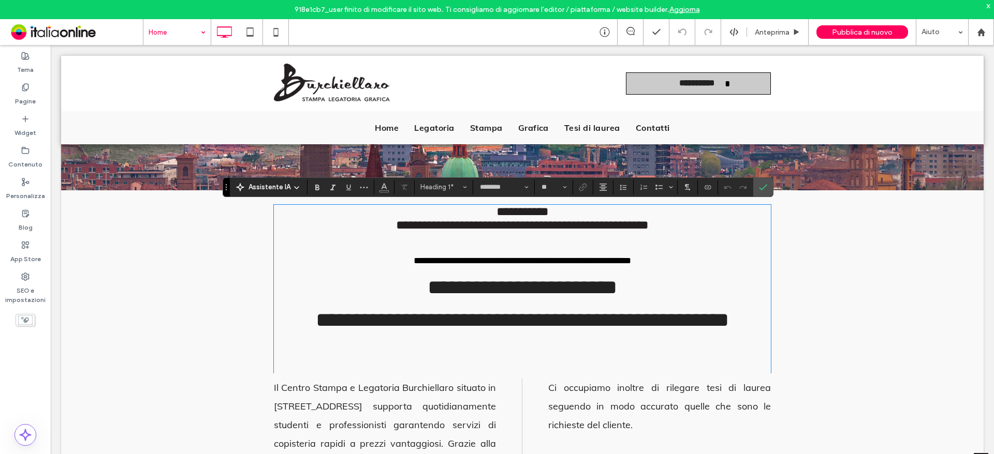
click at [690, 11] on link "Aggiorna" at bounding box center [684, 9] width 31 height 9
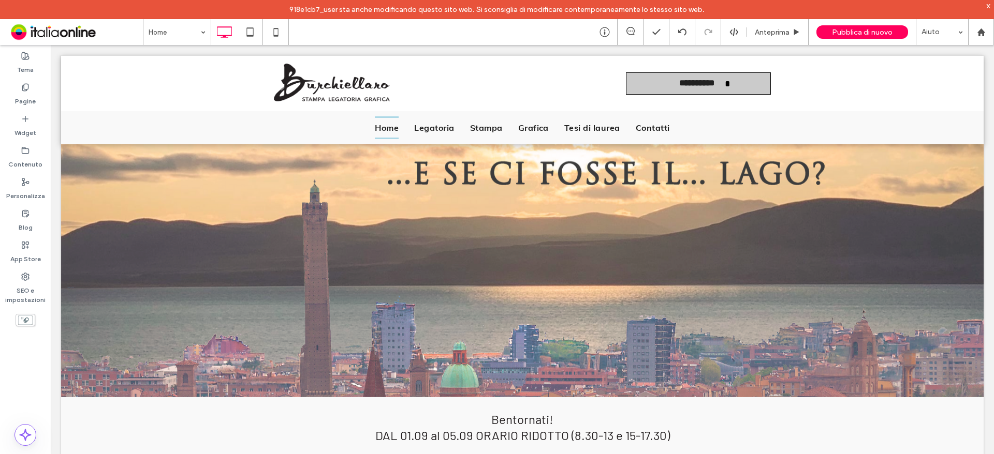
click at [989, 4] on div "x" at bounding box center [988, 5] width 5 height 9
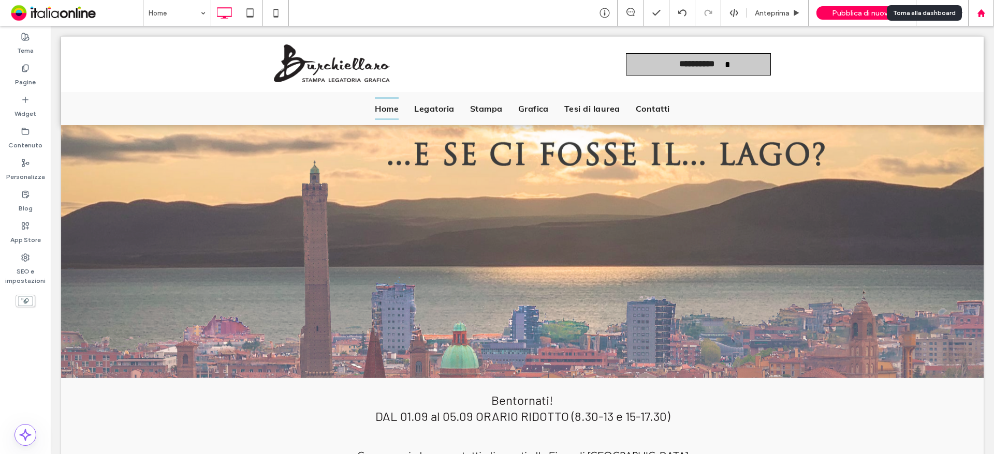
click at [977, 13] on icon at bounding box center [981, 13] width 9 height 9
